Goal: Obtain resource: Obtain resource

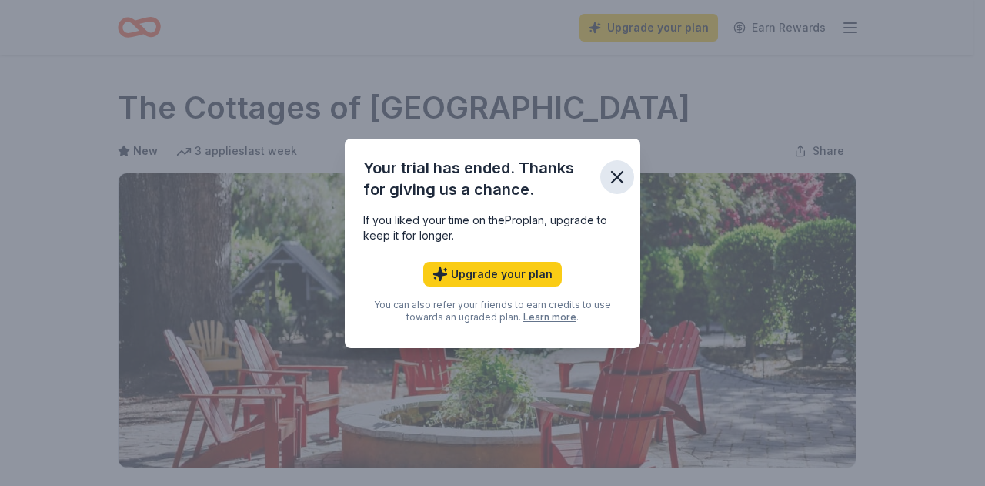
click at [609, 172] on icon "button" at bounding box center [617, 177] width 22 height 22
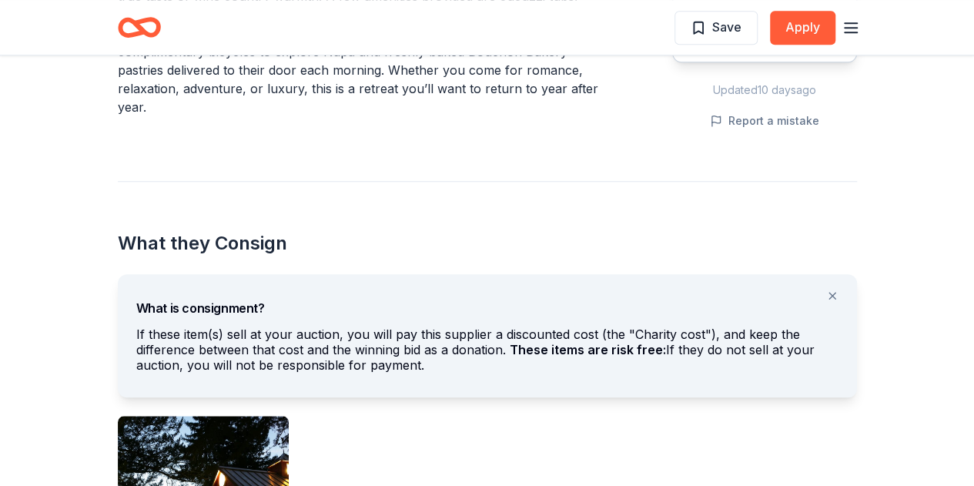
scroll to position [523, 0]
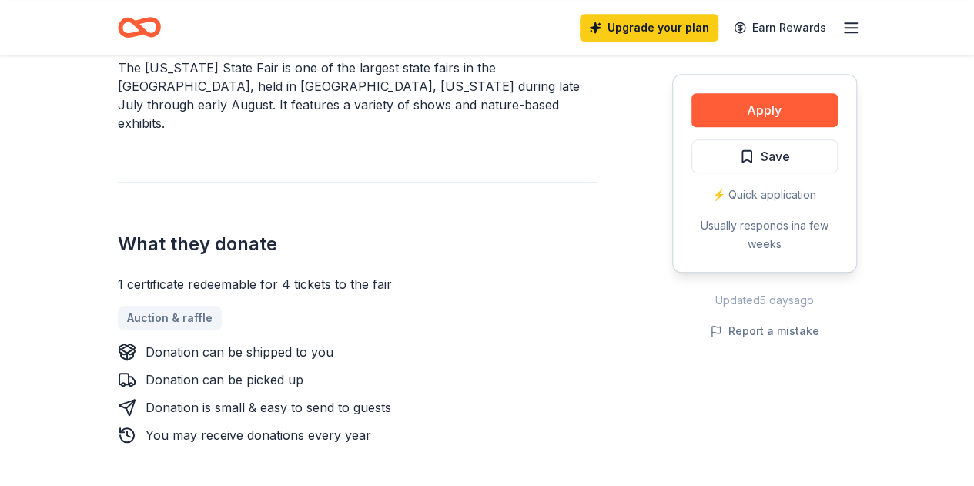
scroll to position [493, 0]
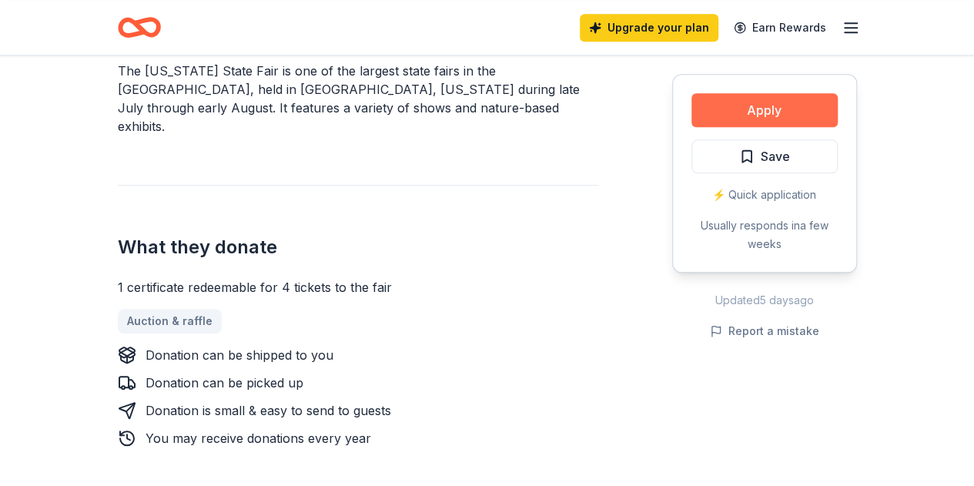
click at [783, 116] on button "Apply" at bounding box center [764, 110] width 146 height 34
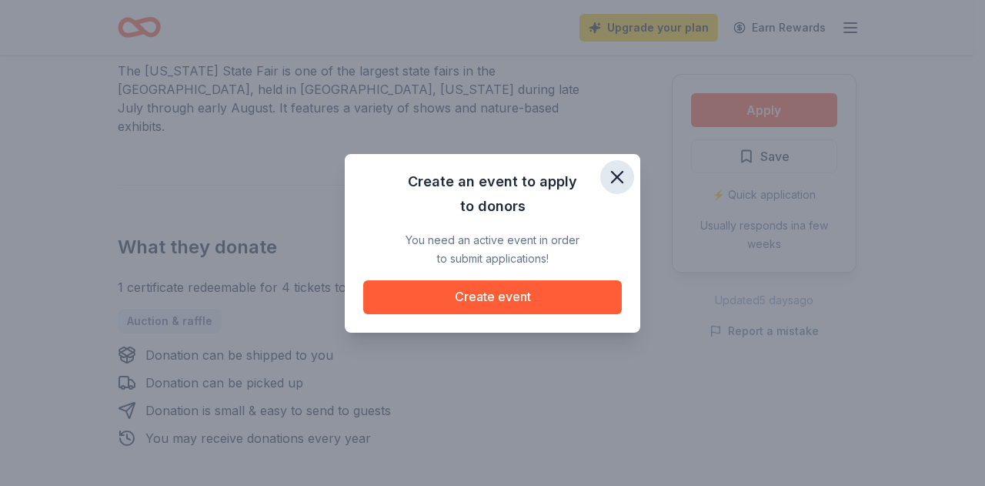
click at [618, 179] on icon "button" at bounding box center [617, 177] width 11 height 11
